Goal: Task Accomplishment & Management: Use online tool/utility

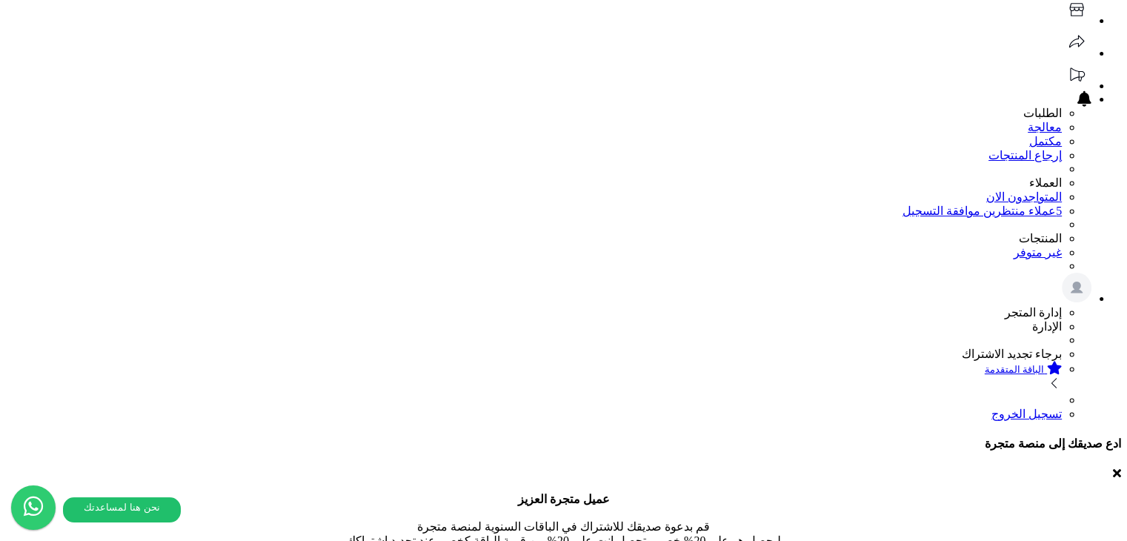
scroll to position [222, 0]
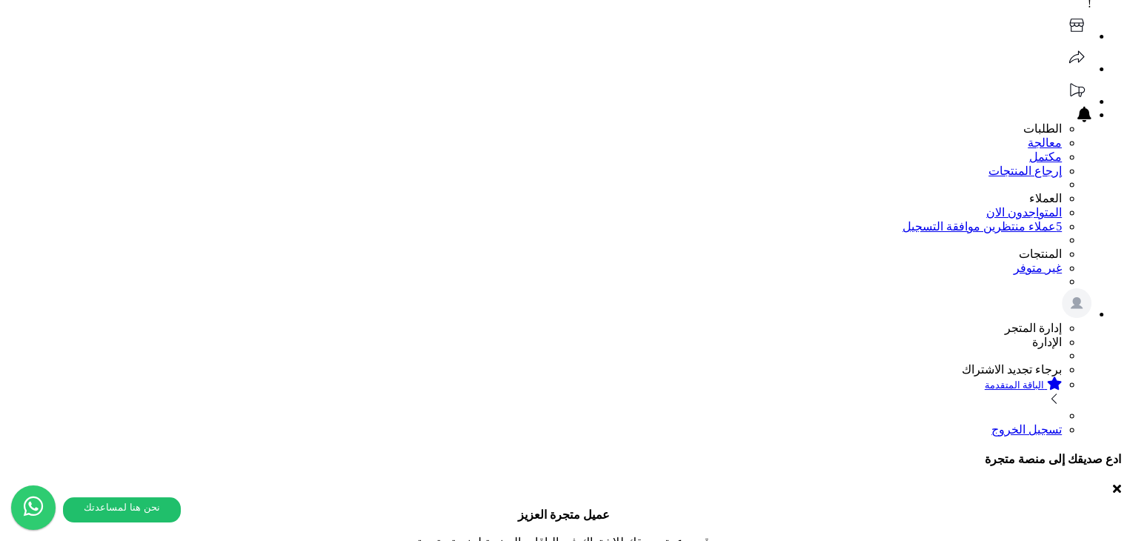
scroll to position [130, 0]
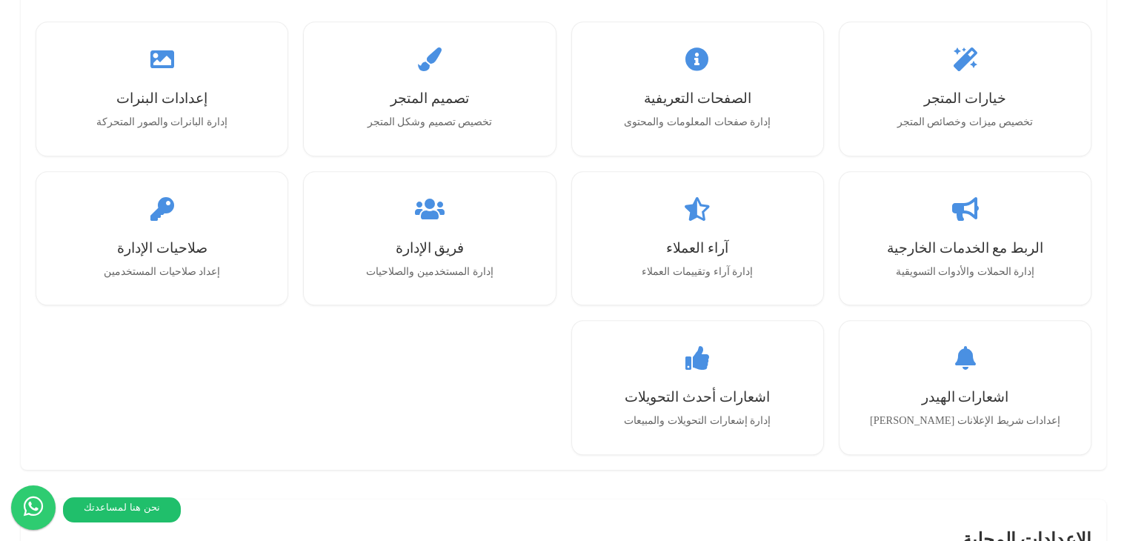
scroll to position [1493, 0]
